Goal: Task Accomplishment & Management: Use online tool/utility

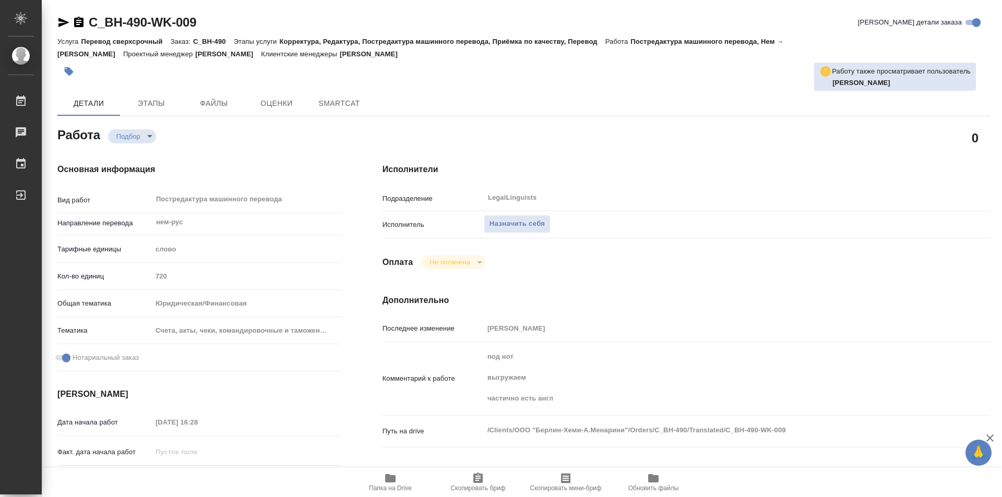
type textarea "x"
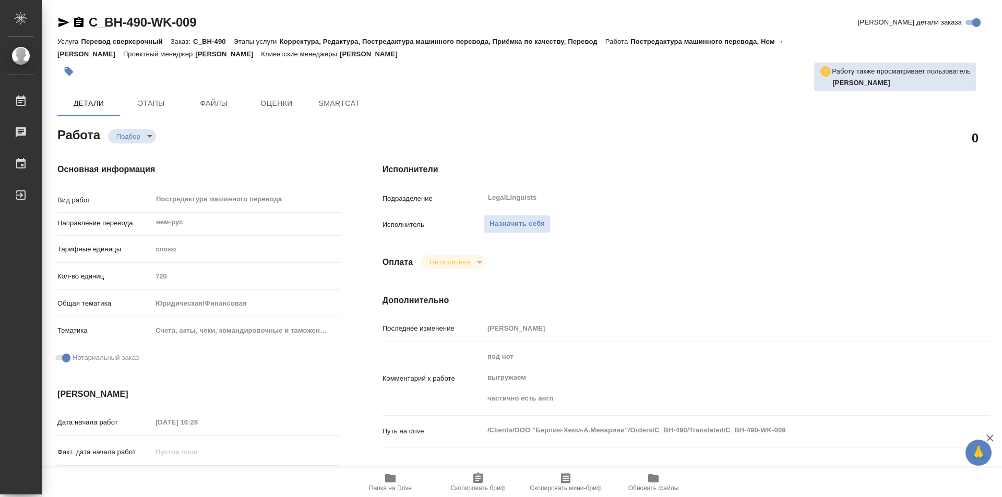
type textarea "x"
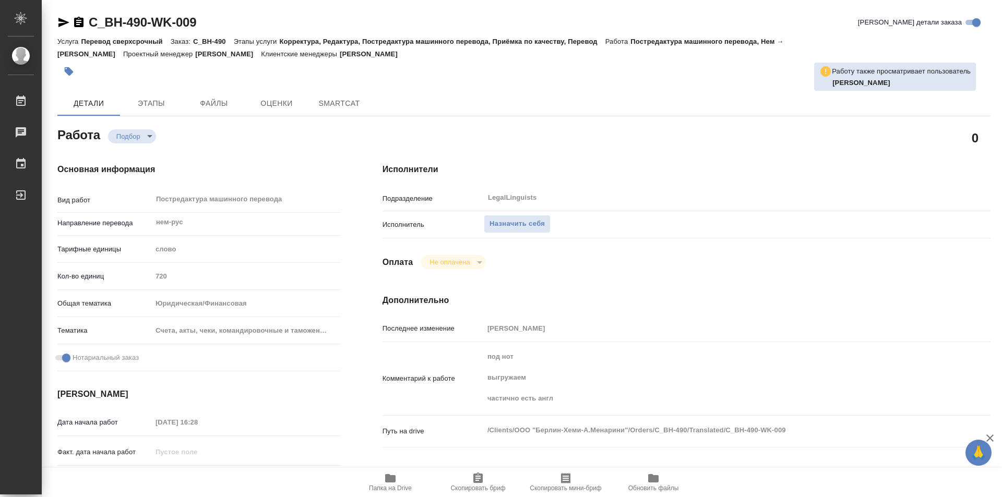
type textarea "x"
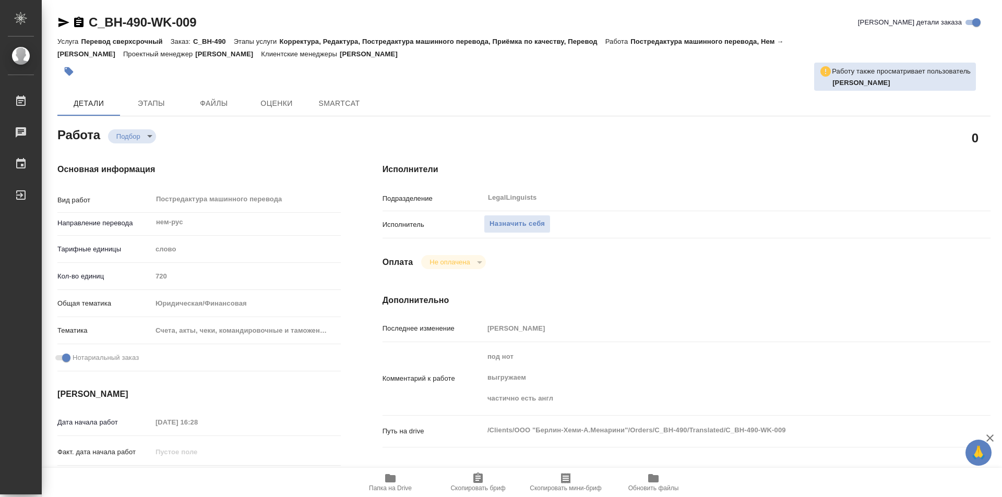
type textarea "x"
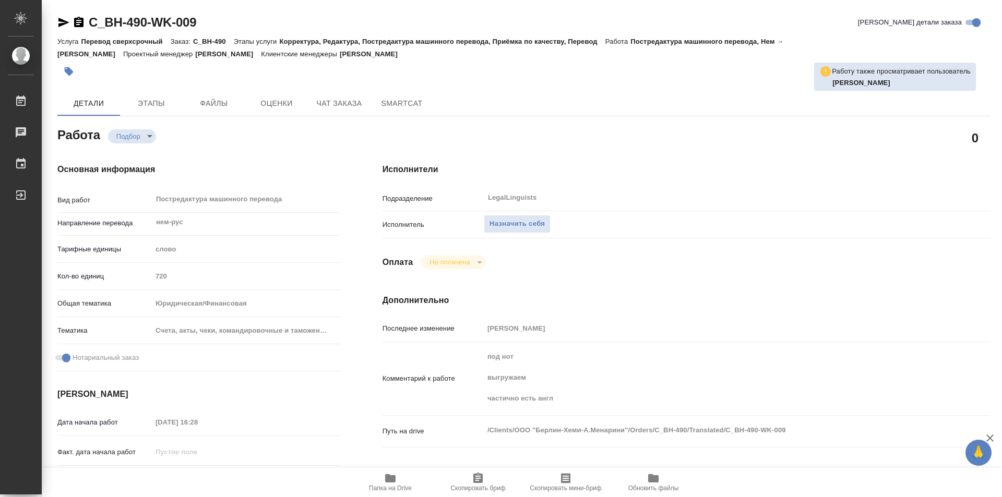
type textarea "x"
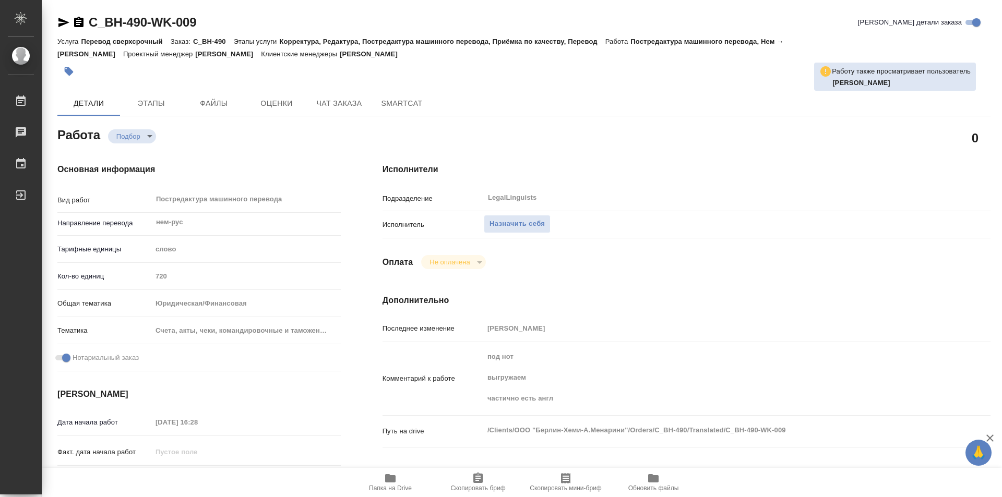
click at [390, 480] on icon "button" at bounding box center [390, 478] width 10 height 8
type textarea "x"
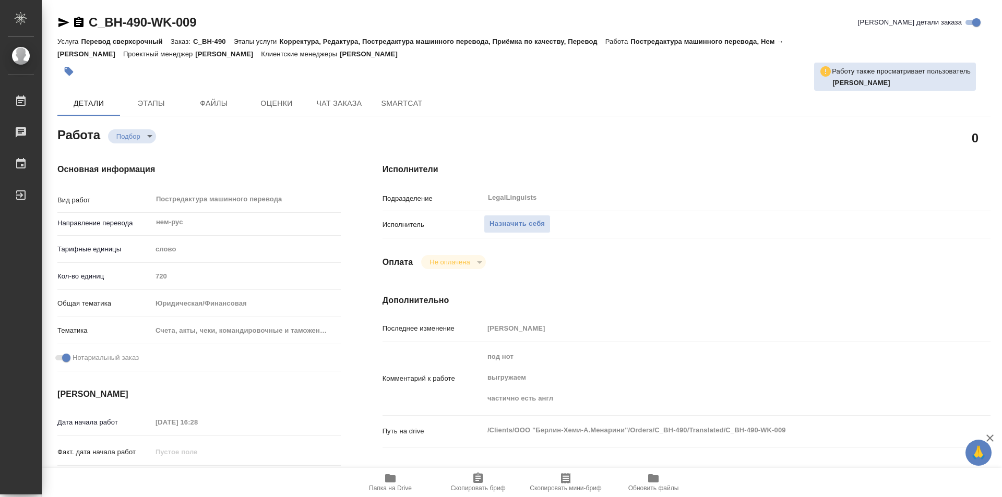
type textarea "x"
click at [500, 224] on span "Назначить себя" at bounding box center [516, 224] width 55 height 12
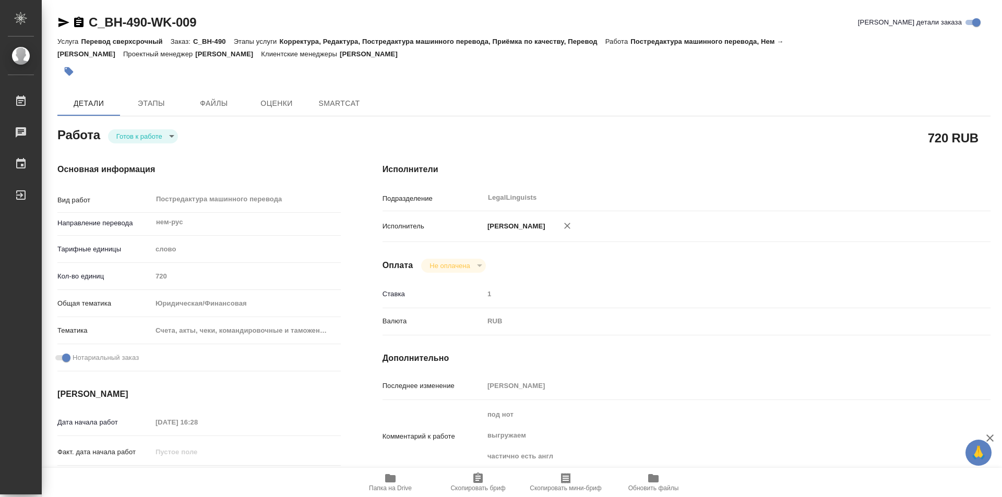
type textarea "x"
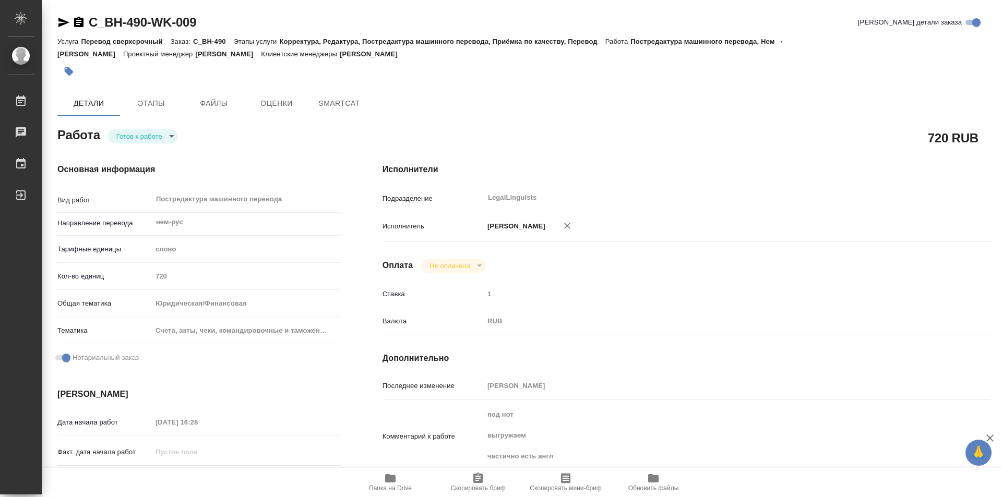
type textarea "x"
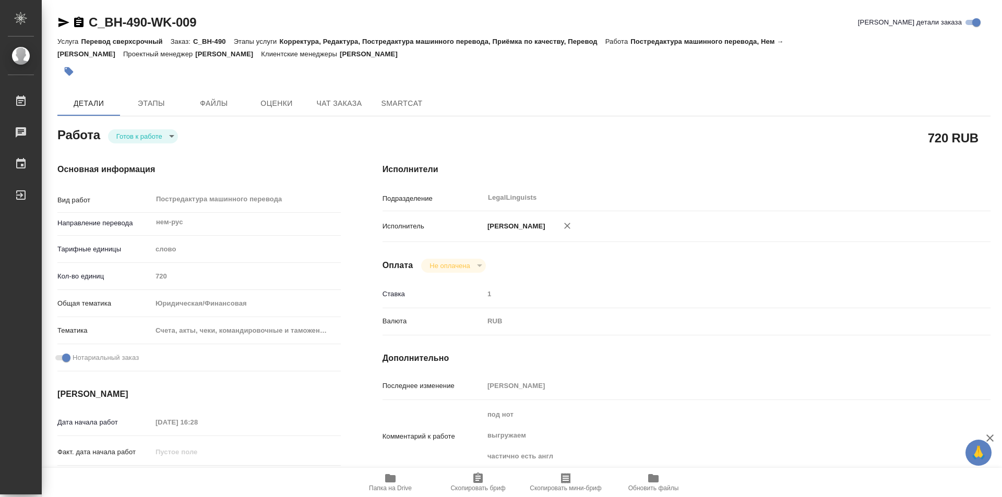
click at [173, 135] on body "🙏 .cls-1 fill:#fff; AWATERA Kozinets [PERSON_NAME] Чаты График Выйти C_BH-490-W…" at bounding box center [501, 248] width 1002 height 497
type textarea "x"
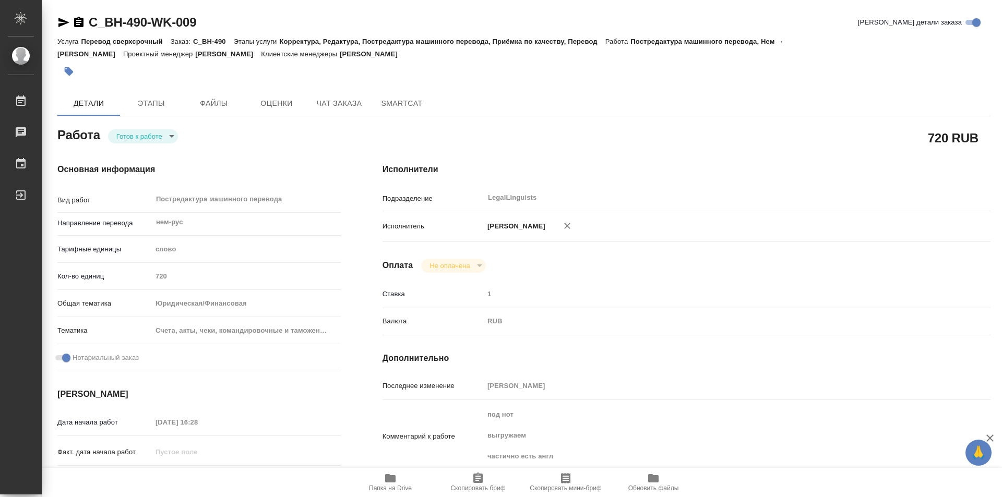
type textarea "x"
click at [140, 134] on button "В работе" at bounding box center [133, 135] width 34 height 11
type textarea "x"
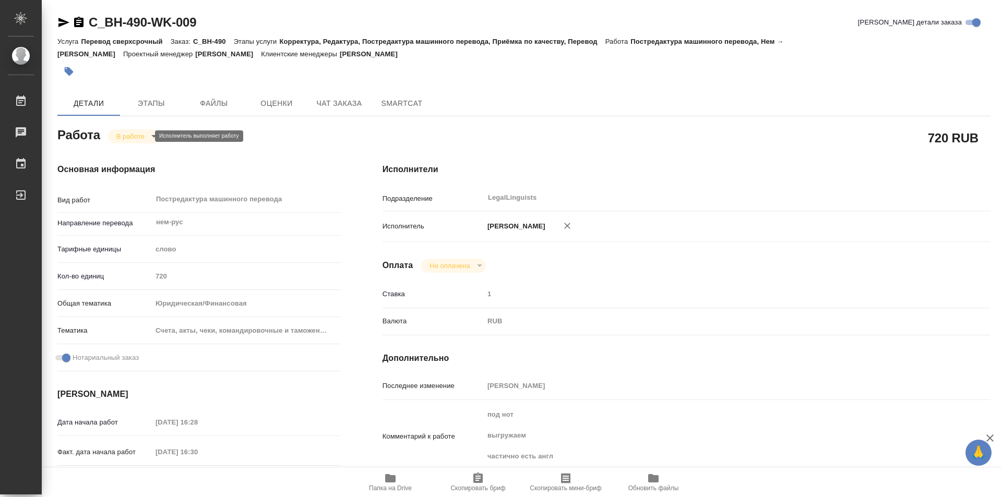
type textarea "x"
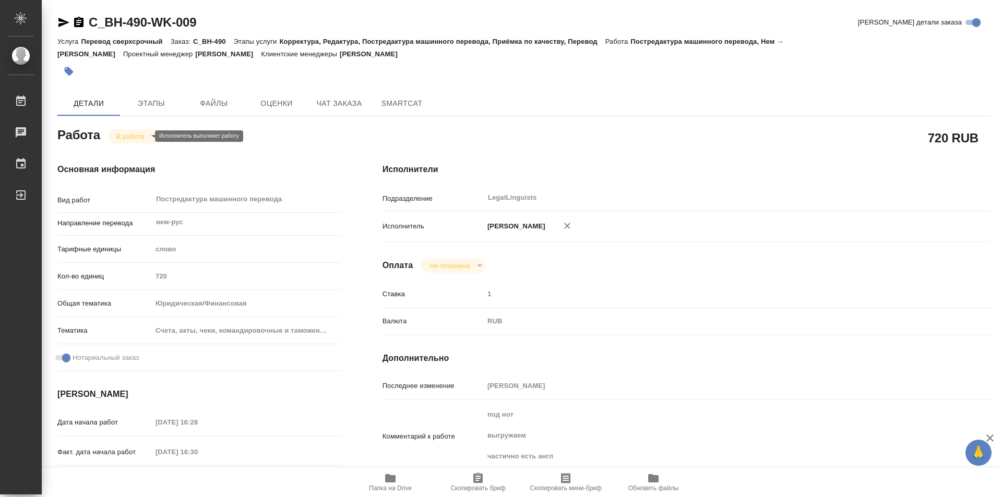
type textarea "x"
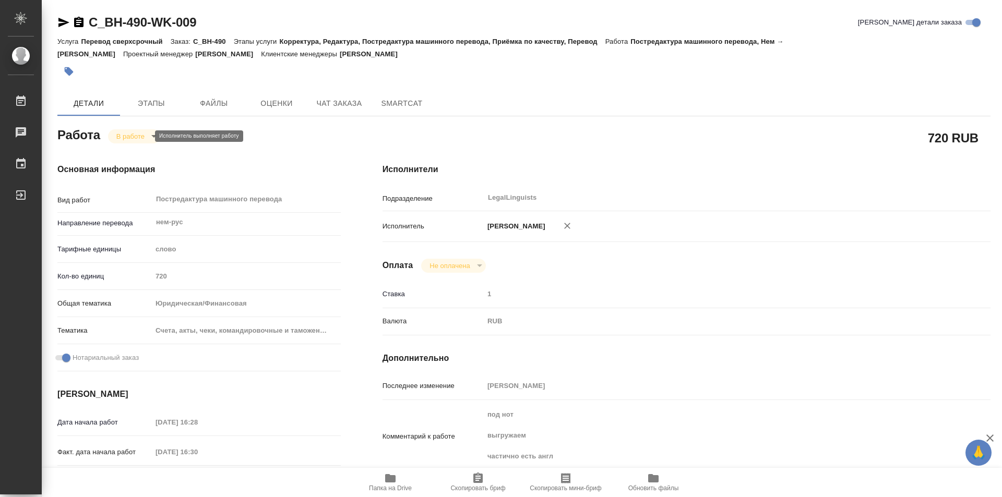
type textarea "x"
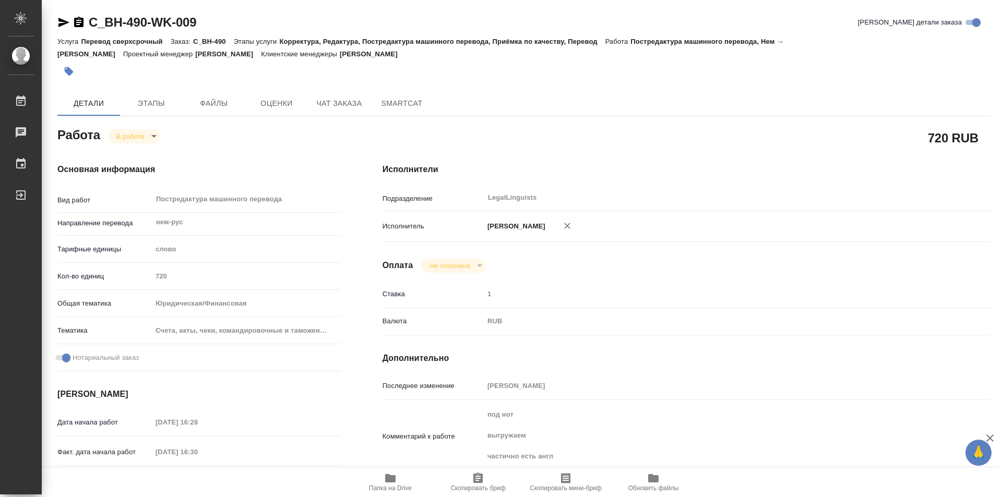
type textarea "x"
